Goal: Navigation & Orientation: Find specific page/section

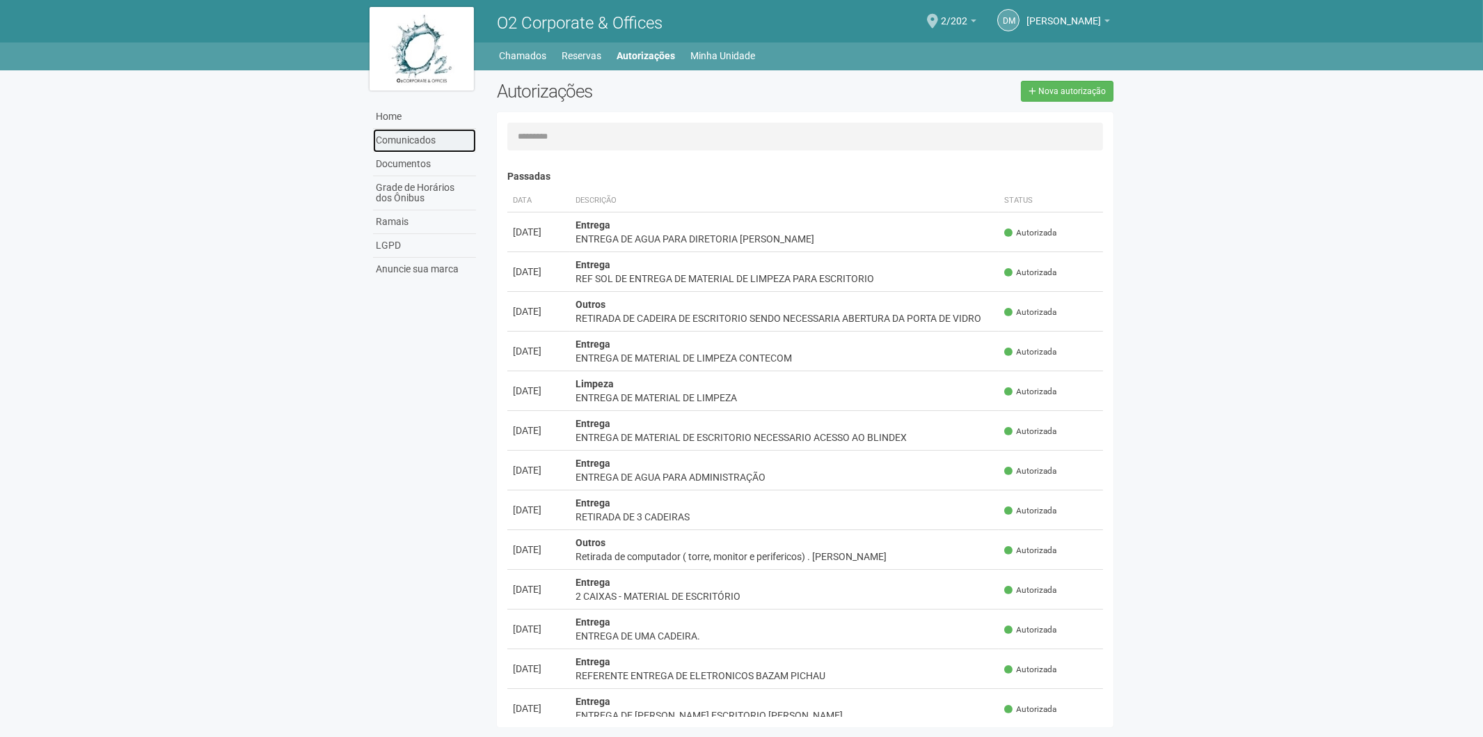
click at [409, 150] on link "Comunicados" at bounding box center [424, 141] width 103 height 24
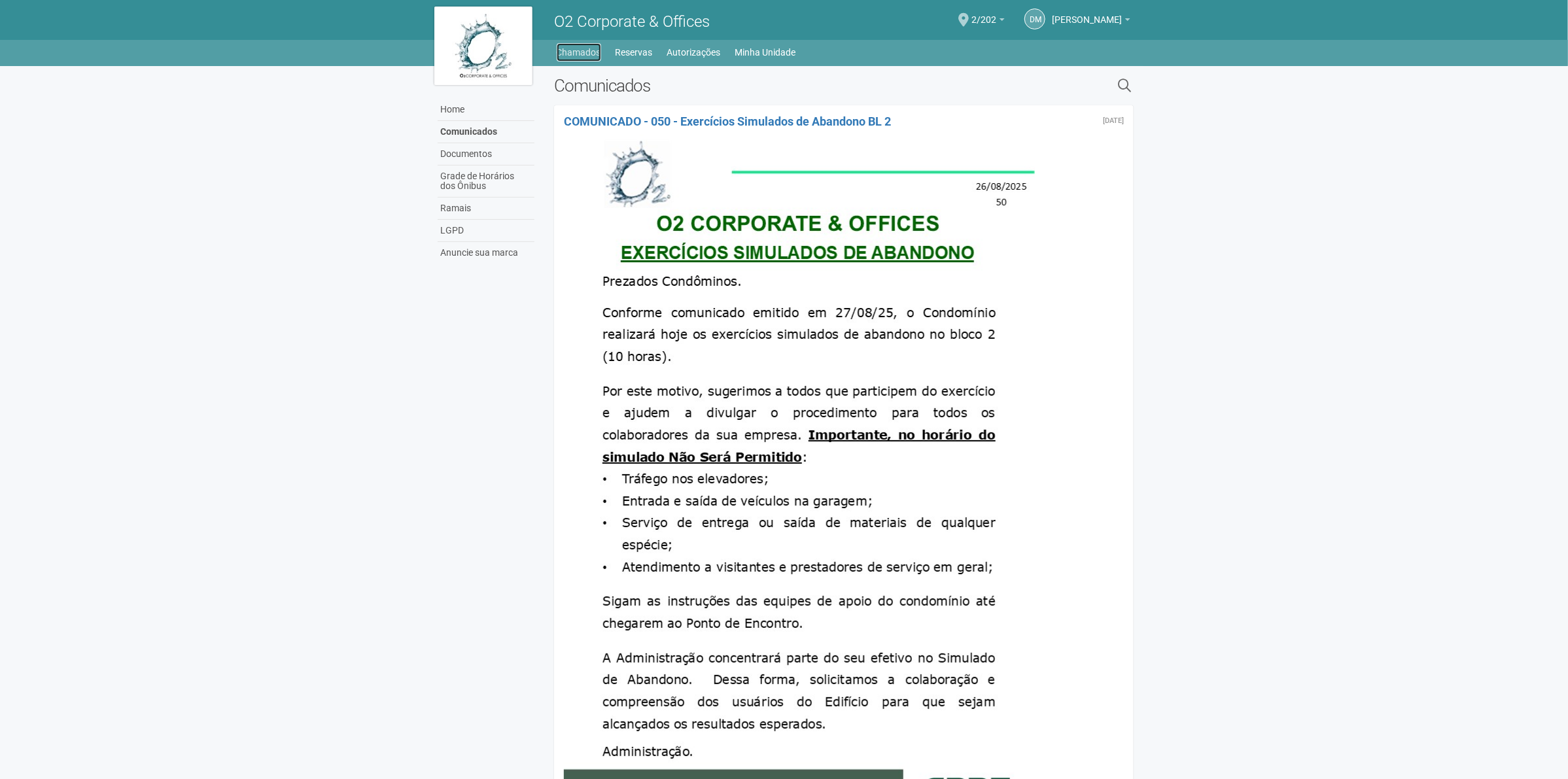
click at [567, 50] on link "Chamados" at bounding box center [578, 52] width 44 height 18
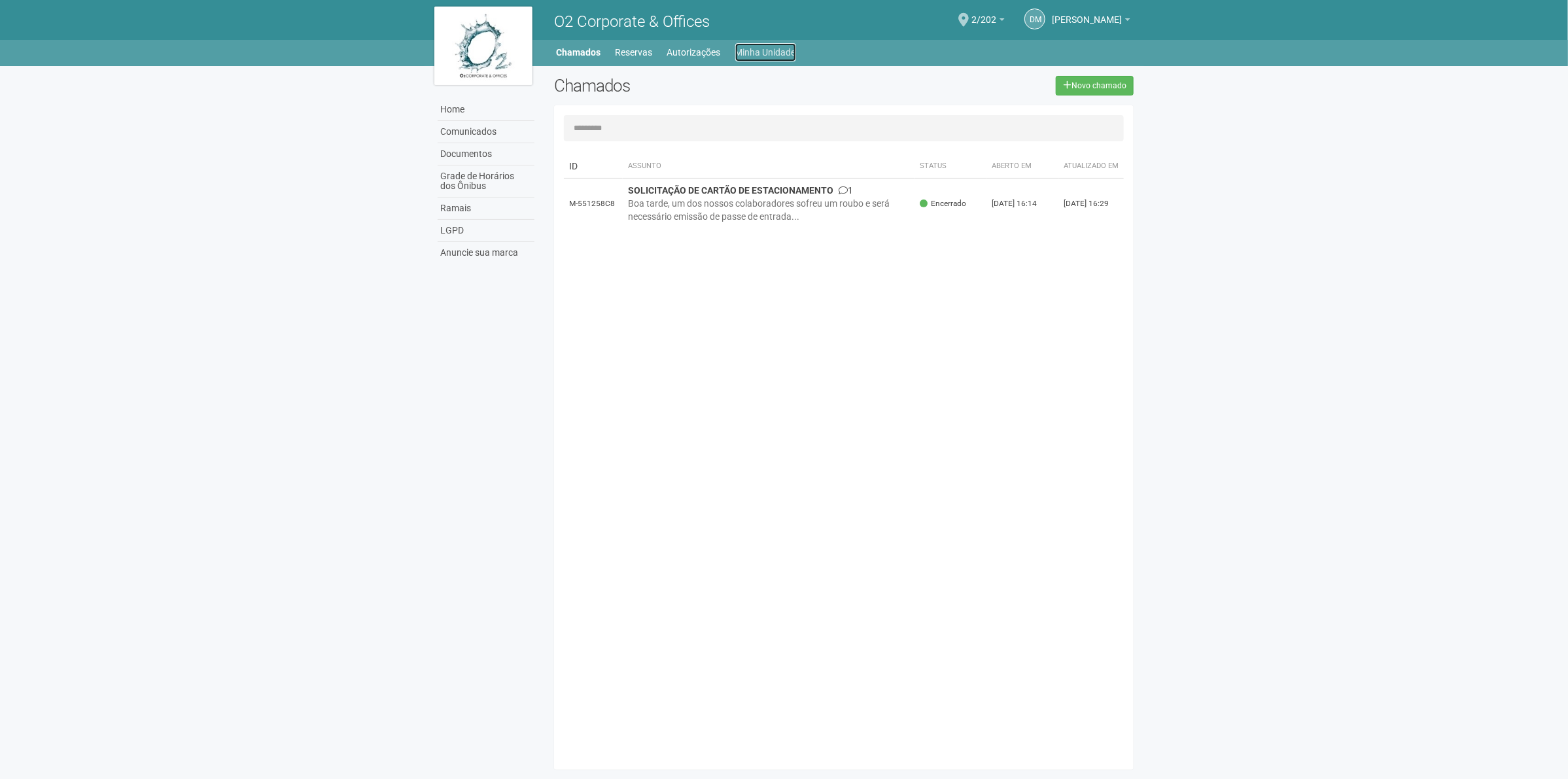
click at [782, 48] on link "Minha Unidade" at bounding box center [765, 52] width 61 height 18
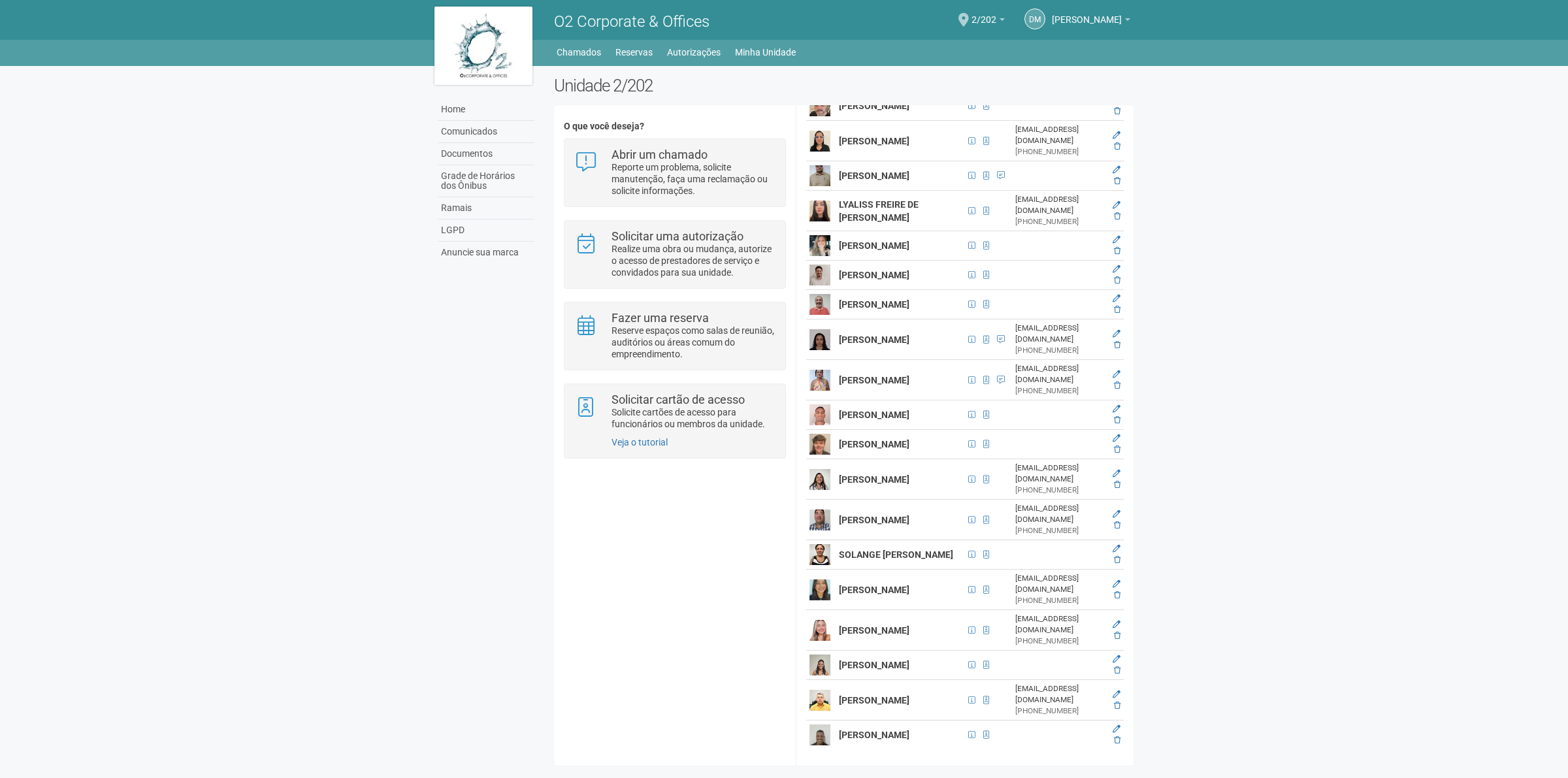
scroll to position [1712, 0]
